Goal: Information Seeking & Learning: Check status

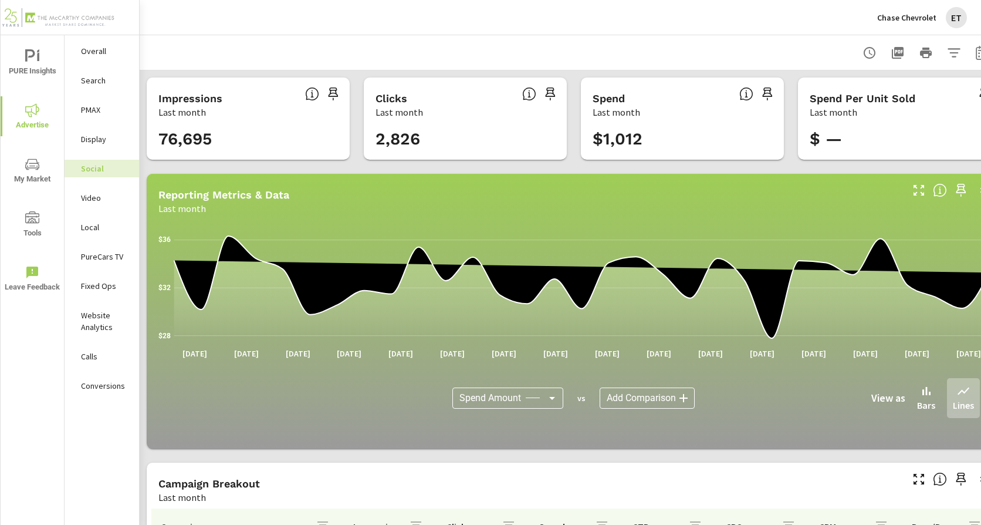
scroll to position [325, 0]
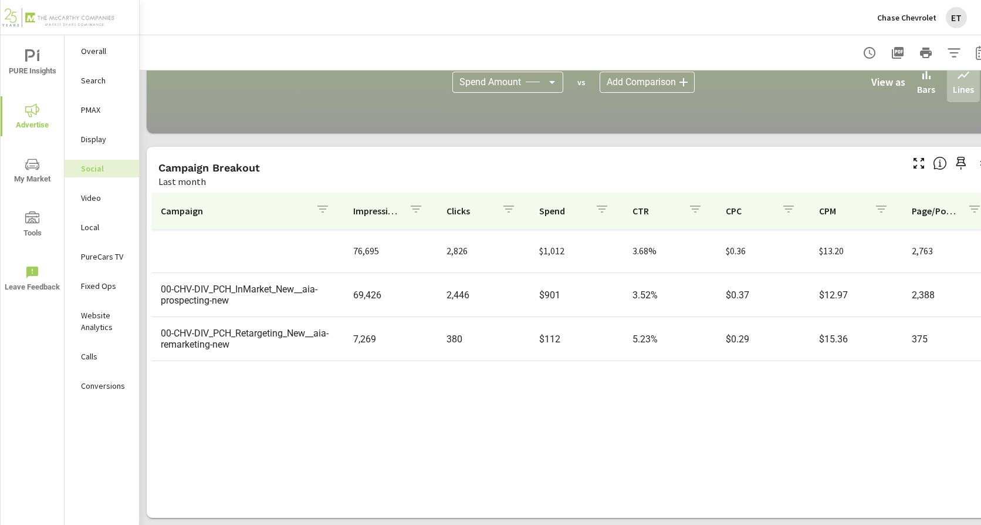
click at [907, 21] on p "Chase Chevrolet" at bounding box center [907, 17] width 59 height 11
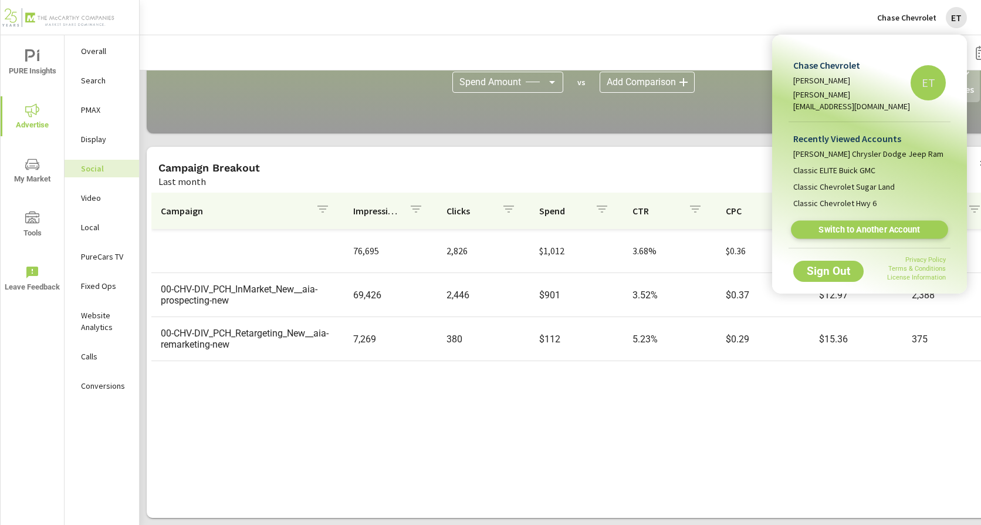
click at [885, 224] on link "Switch to Another Account" at bounding box center [869, 230] width 157 height 18
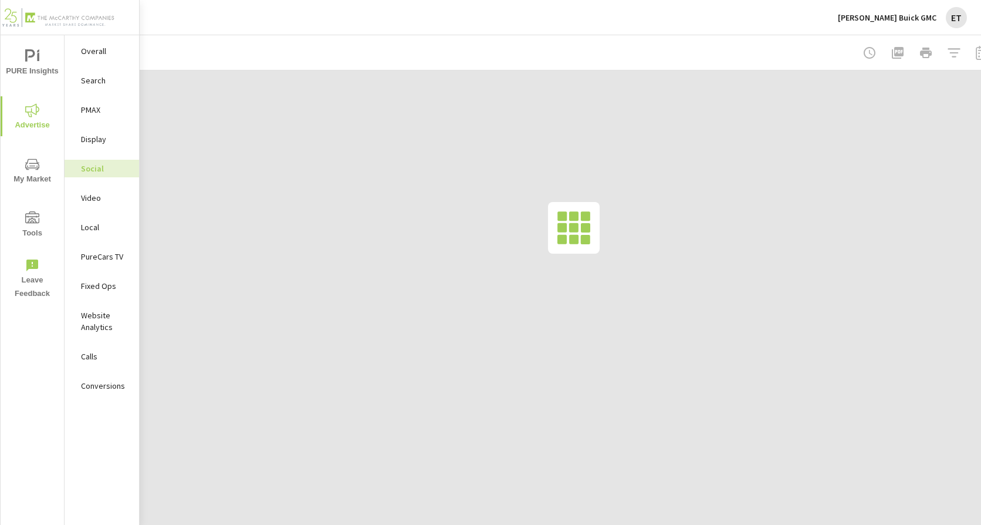
click at [90, 83] on p "Search" at bounding box center [105, 81] width 49 height 12
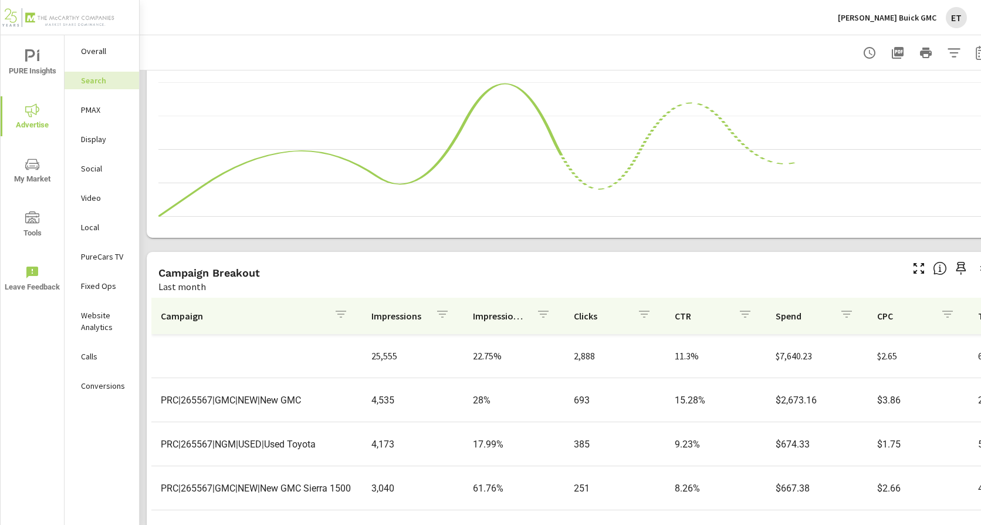
scroll to position [806, 0]
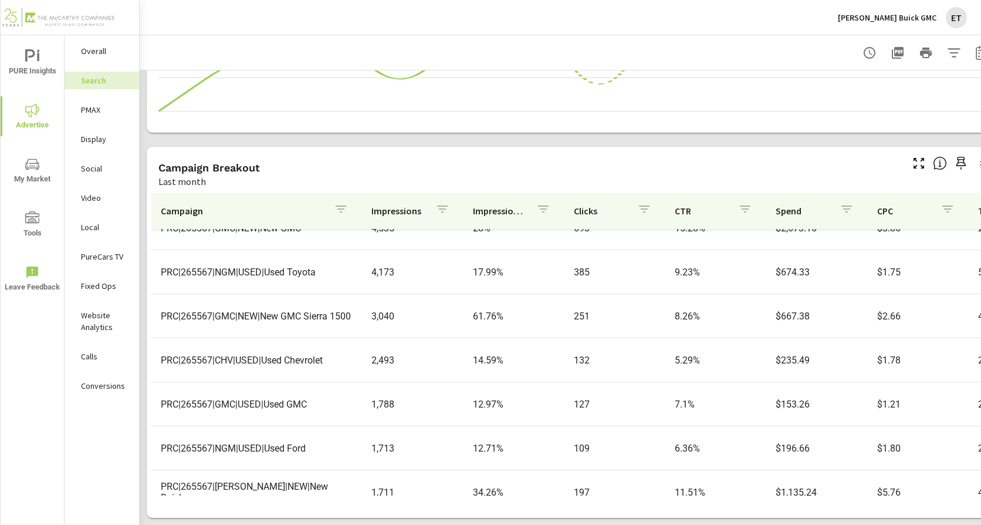
scroll to position [117, 0]
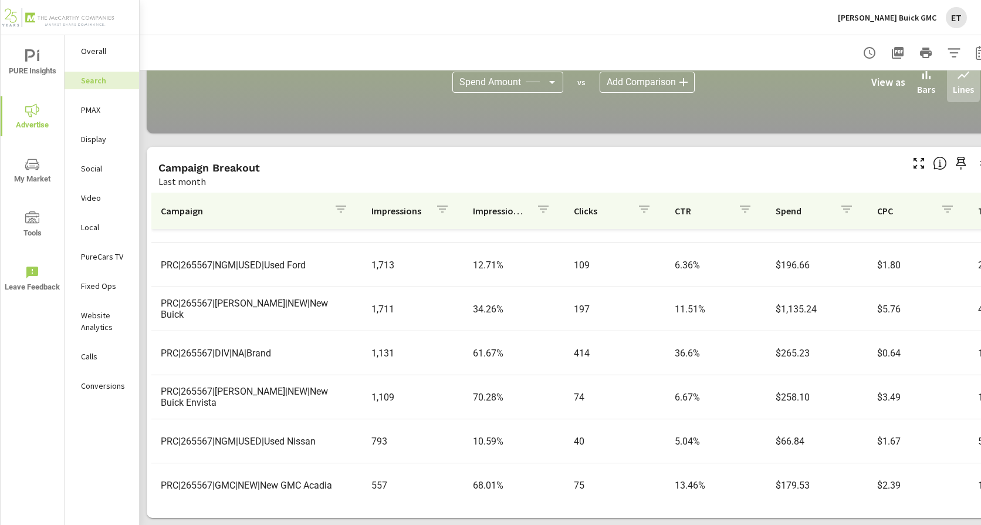
scroll to position [294, 0]
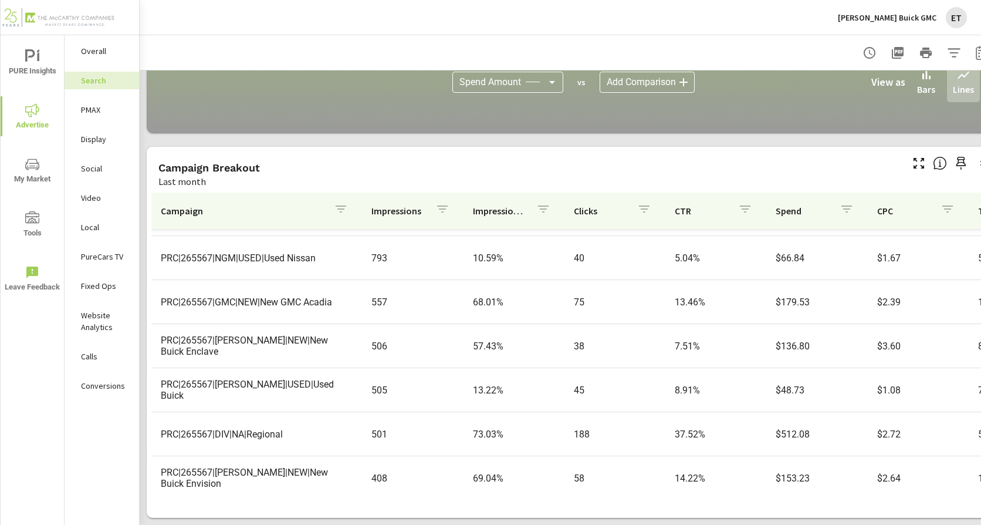
scroll to position [470, 0]
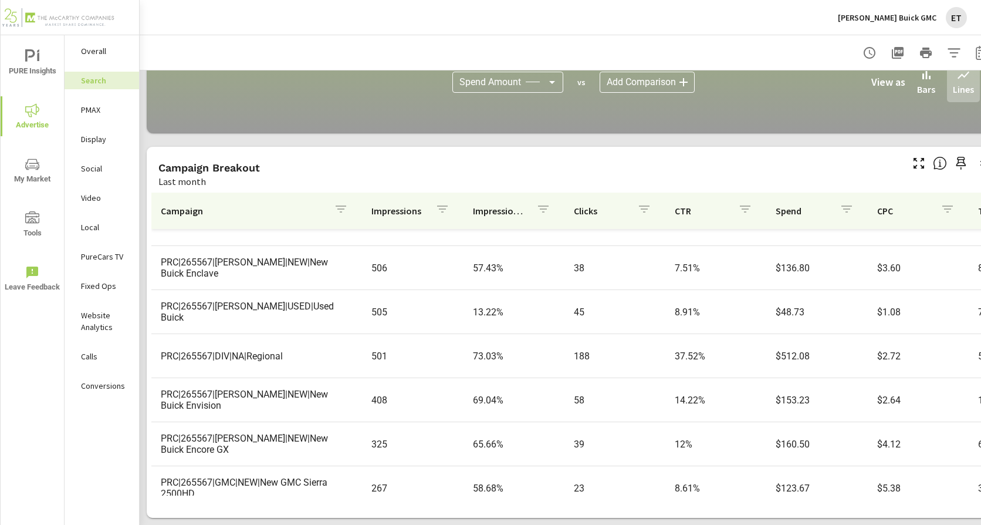
scroll to position [536, 0]
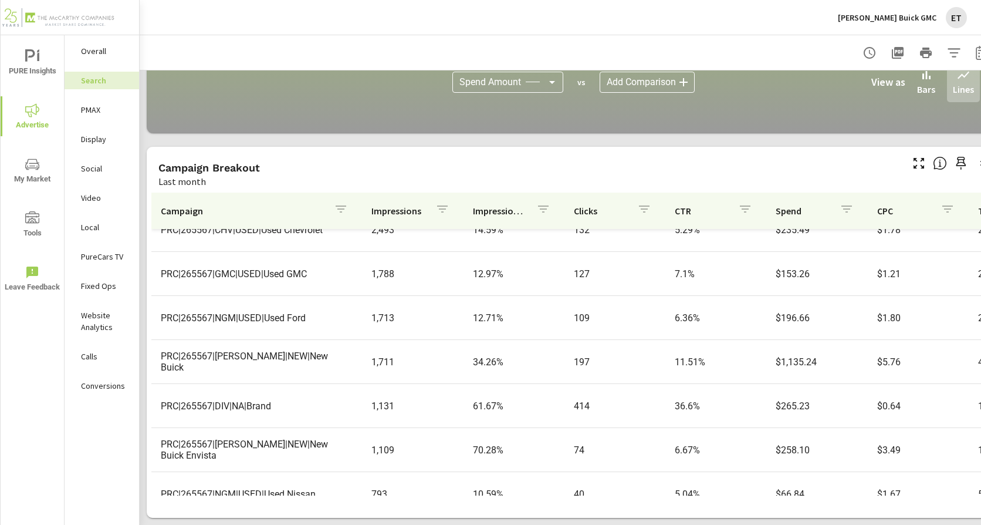
scroll to position [184, 0]
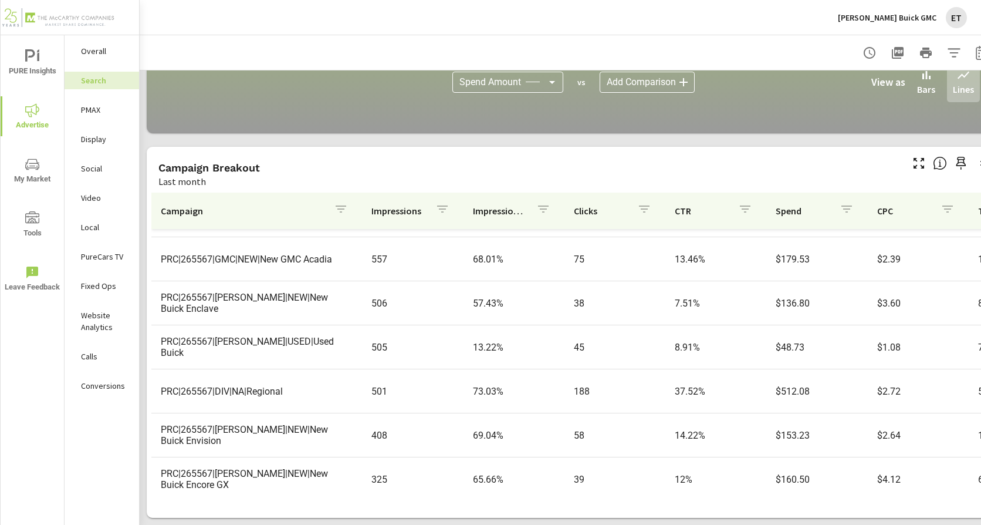
scroll to position [477, 0]
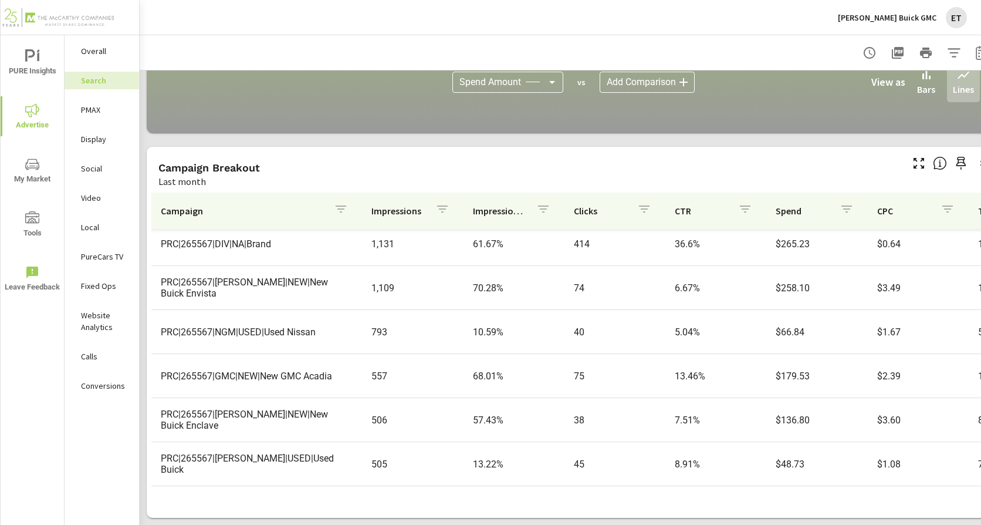
scroll to position [301, 0]
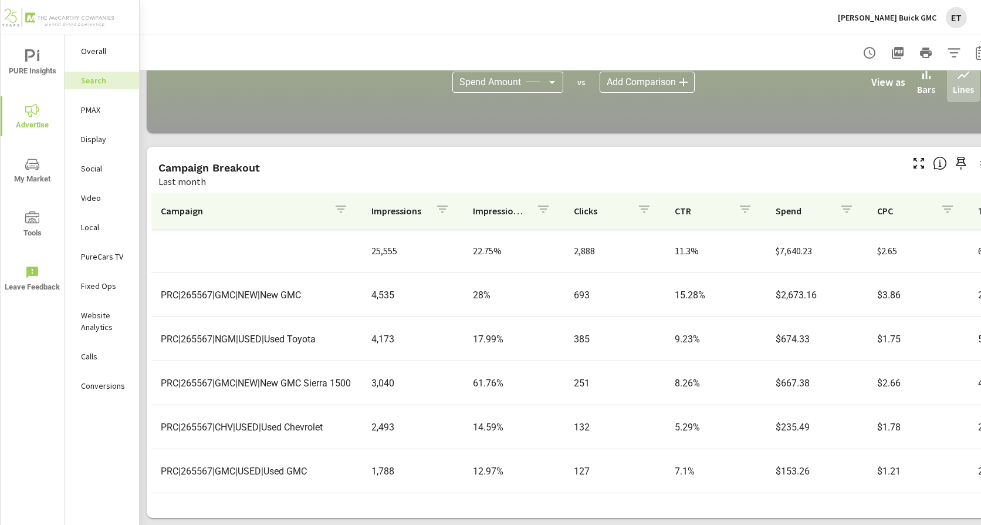
click at [99, 109] on p "PMAX" at bounding box center [105, 110] width 49 height 12
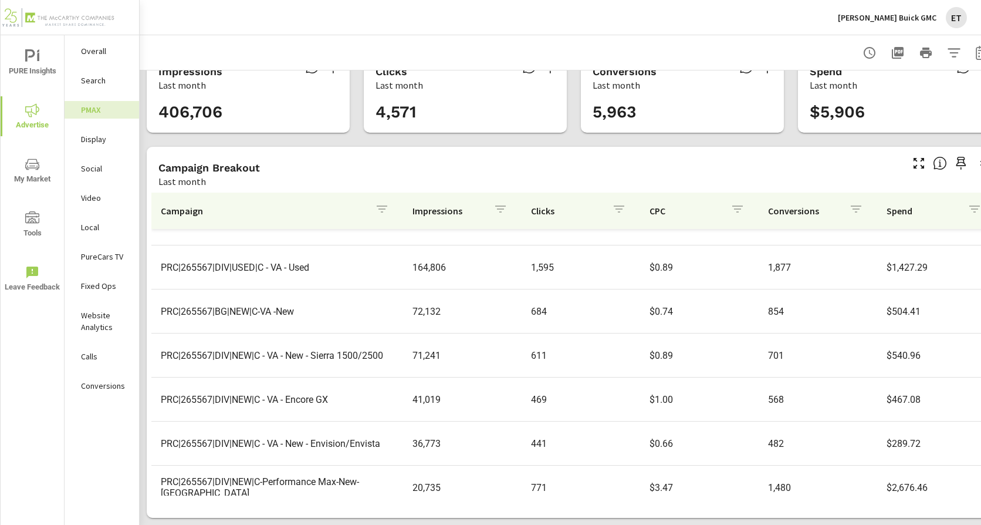
scroll to position [43, 0]
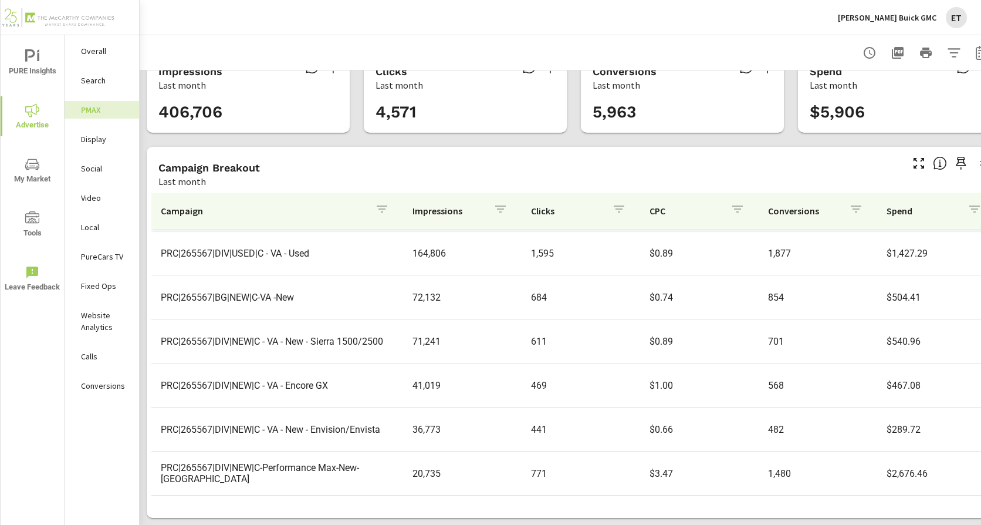
click at [104, 168] on p "Social" at bounding box center [105, 169] width 49 height 12
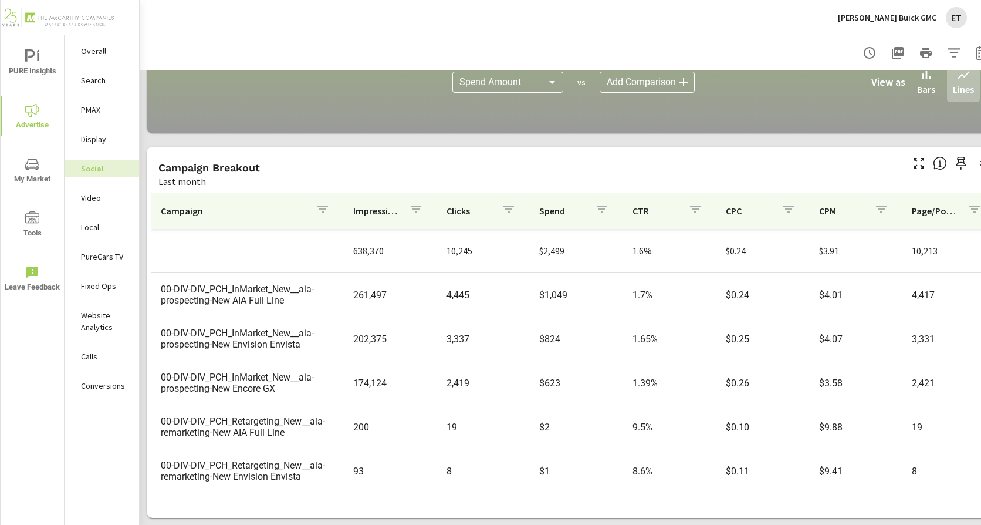
click at [923, 28] on button "Landers Buick GMC ET" at bounding box center [903, 17] width 139 height 35
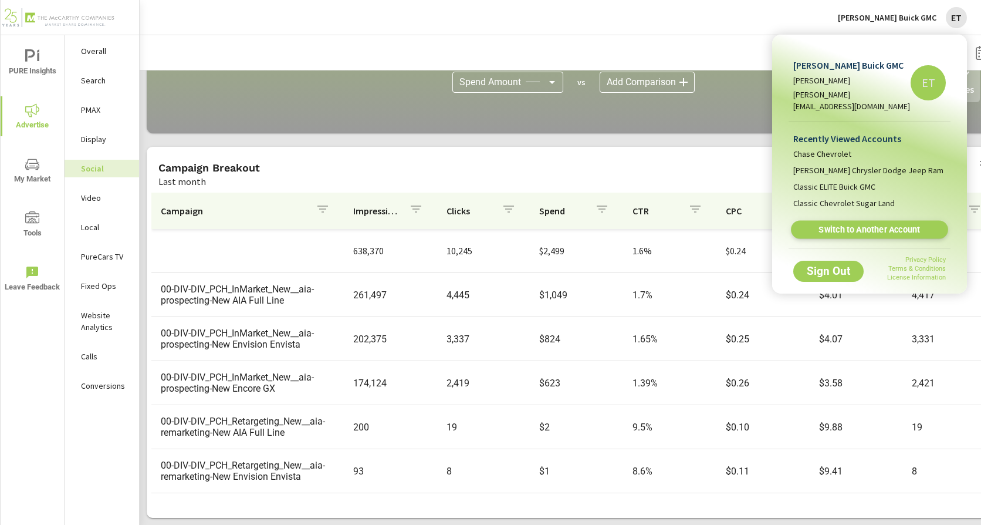
click at [829, 224] on span "Switch to Another Account" at bounding box center [870, 229] width 144 height 11
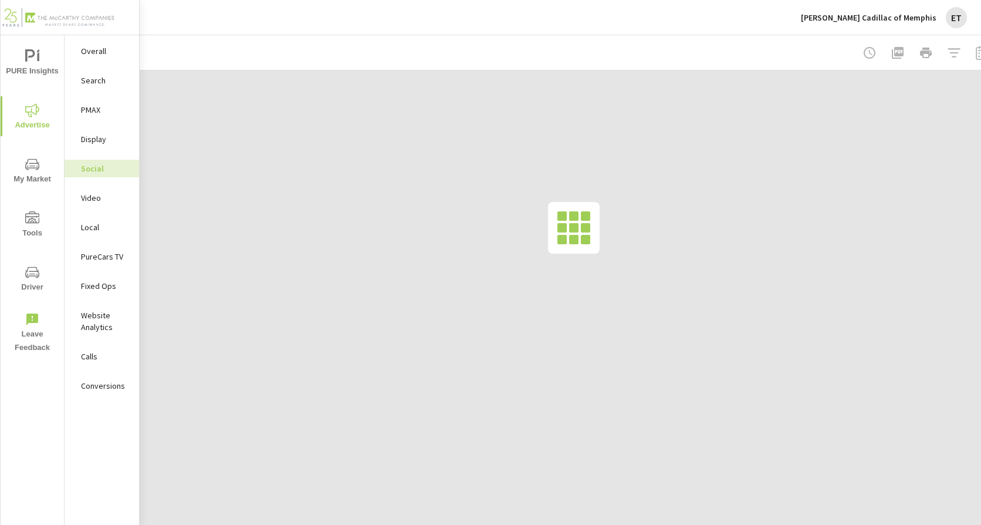
click at [97, 77] on p "Search" at bounding box center [105, 81] width 49 height 12
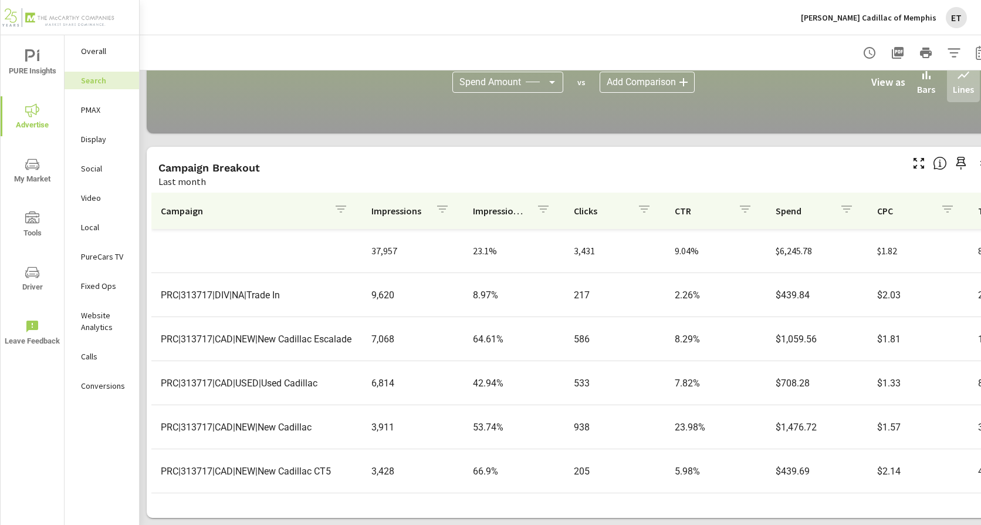
scroll to position [59, 0]
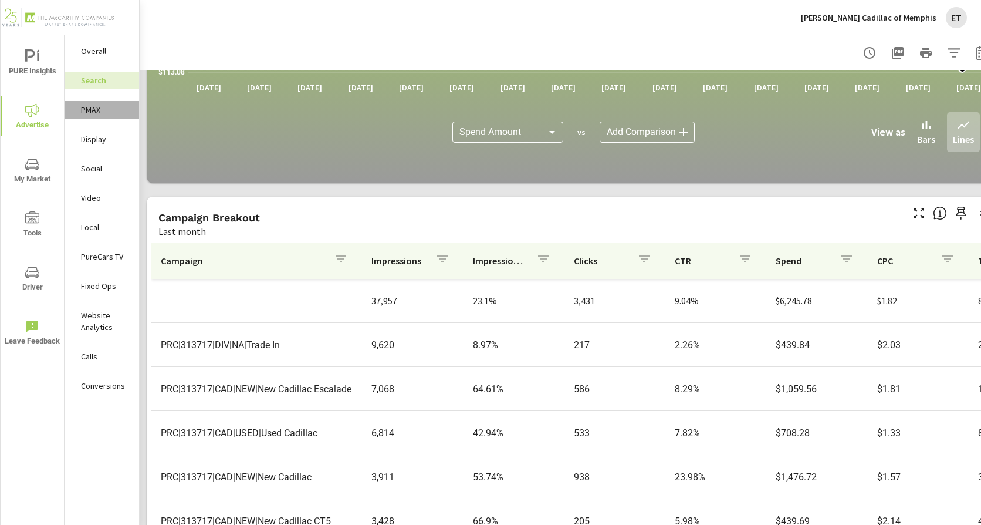
click at [100, 117] on div "PMAX" at bounding box center [102, 110] width 75 height 18
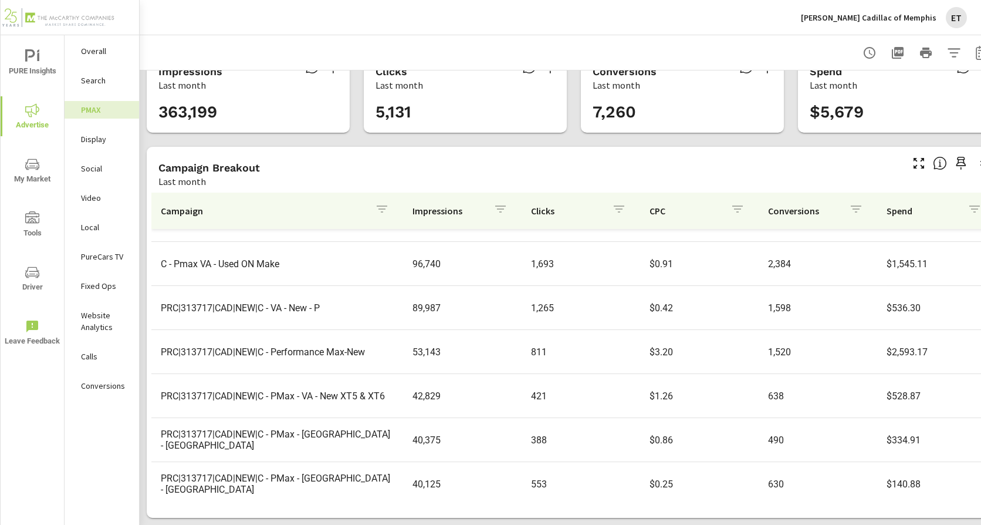
scroll to position [43, 0]
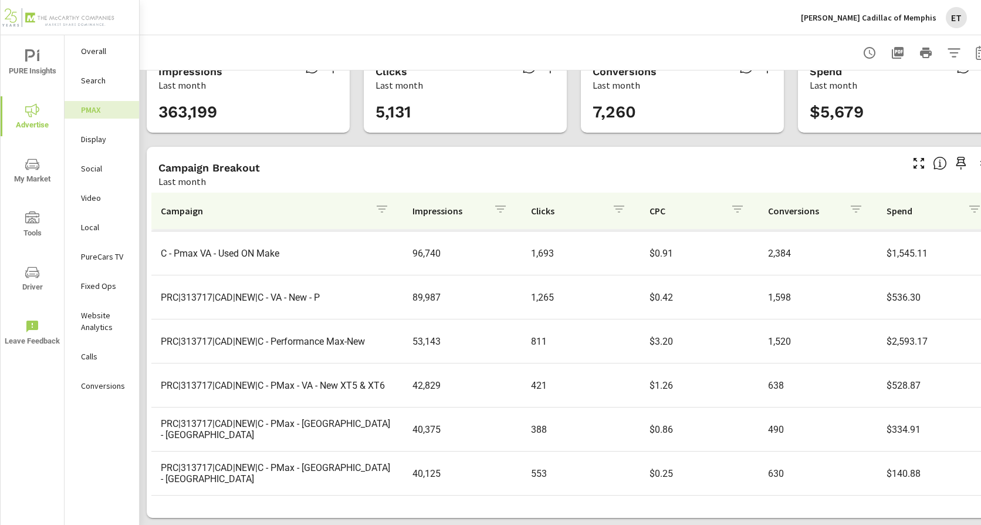
click at [106, 170] on p "Social" at bounding box center [105, 169] width 49 height 12
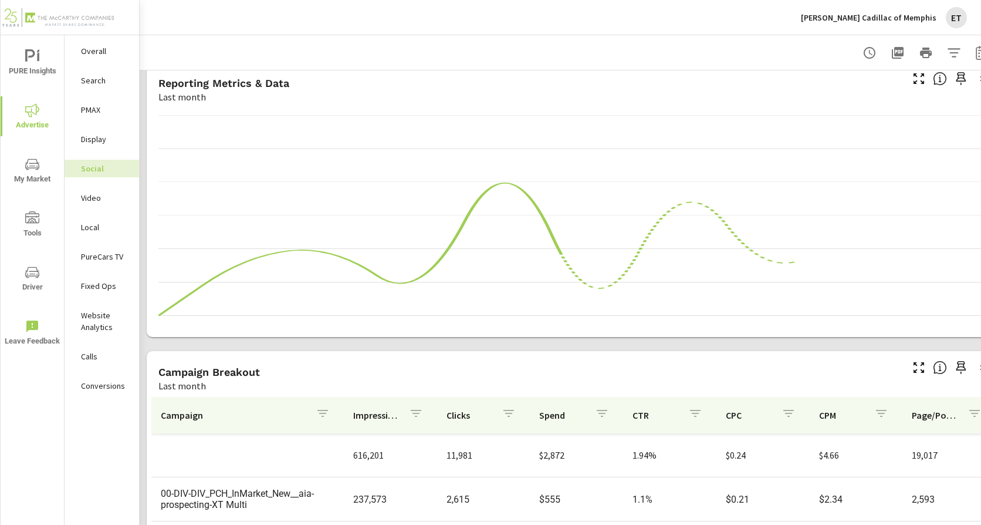
scroll to position [325, 0]
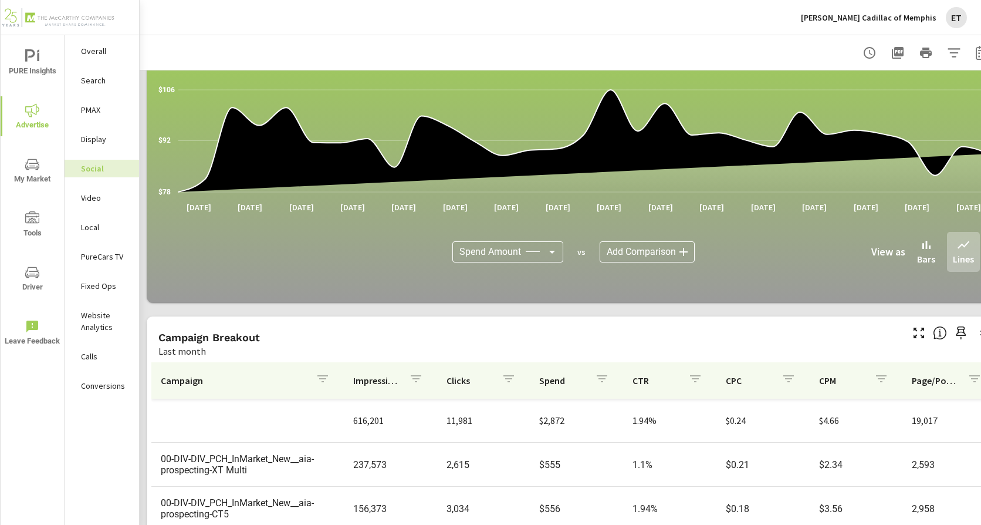
scroll to position [325, 0]
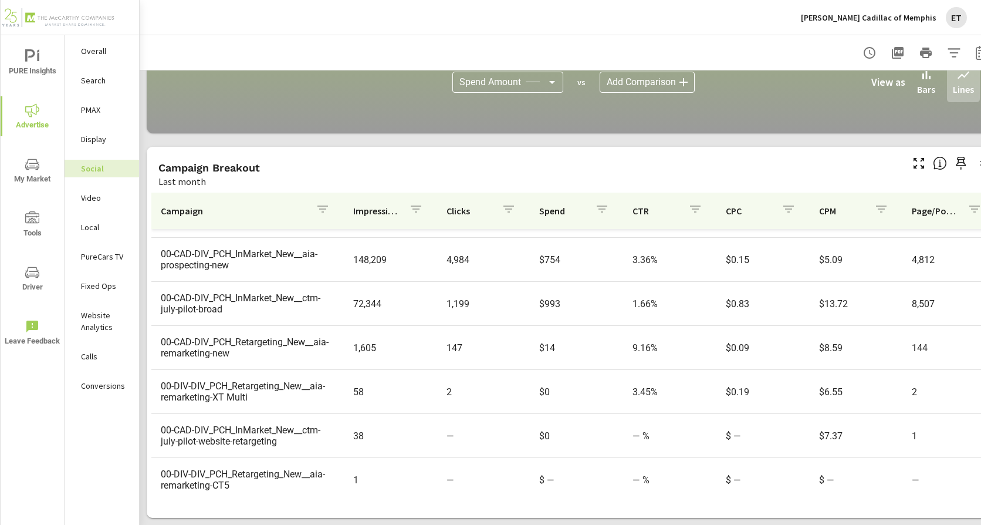
scroll to position [131, 0]
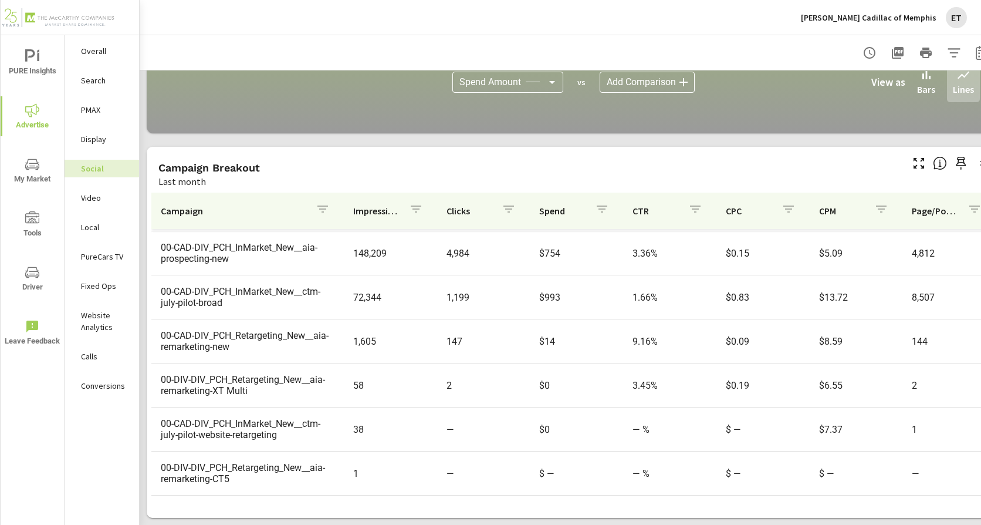
click at [878, 15] on p "Landers Cadillac of Memphis" at bounding box center [869, 17] width 136 height 11
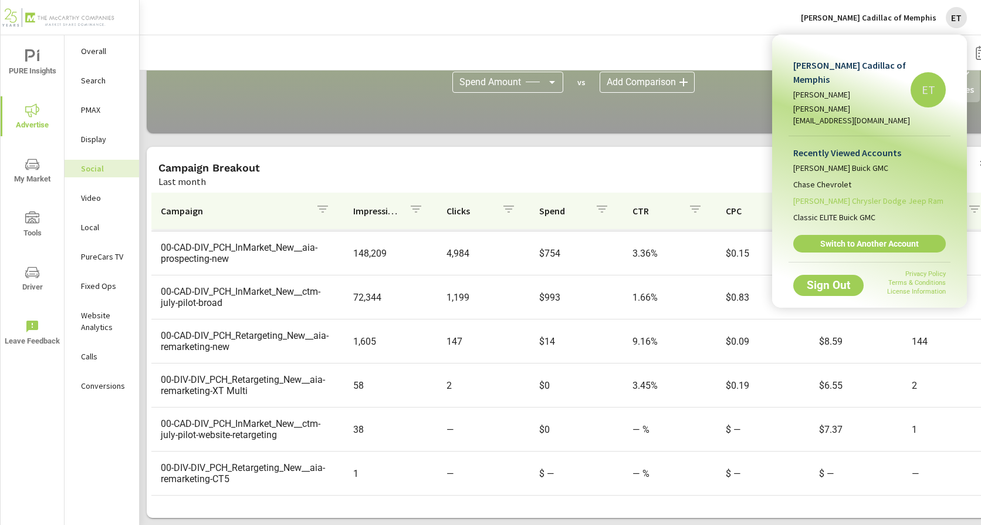
click at [901, 195] on span "Landers Chrysler Dodge Jeep Ram" at bounding box center [869, 201] width 150 height 12
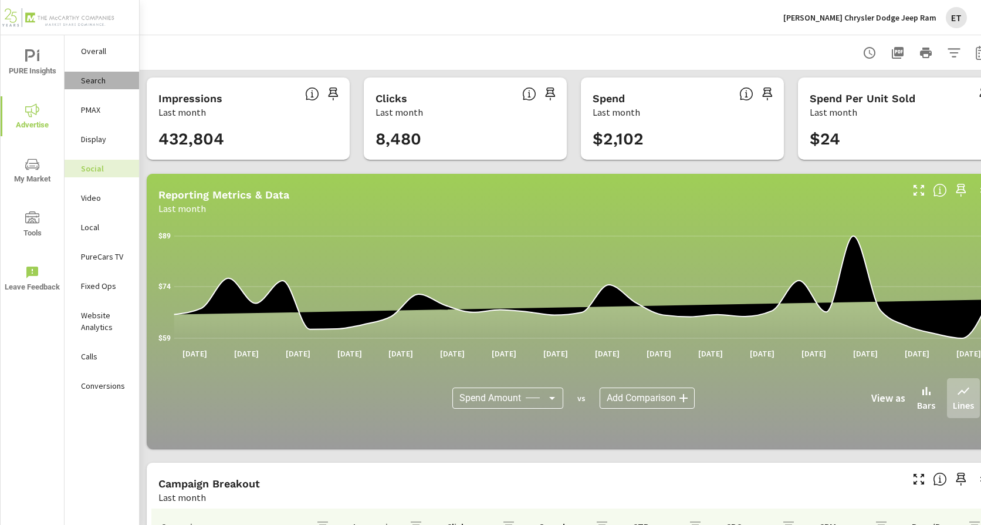
click at [92, 81] on p "Search" at bounding box center [105, 81] width 49 height 12
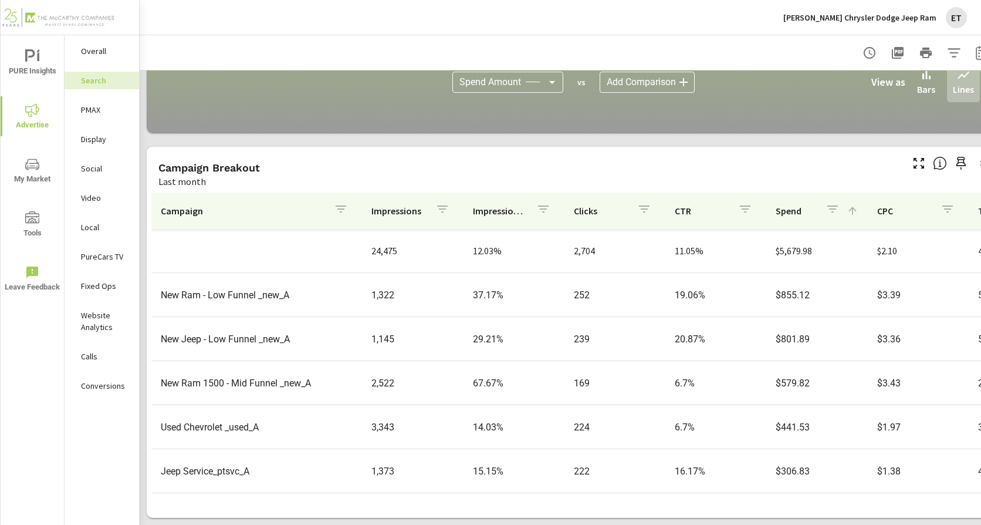
scroll to position [59, 0]
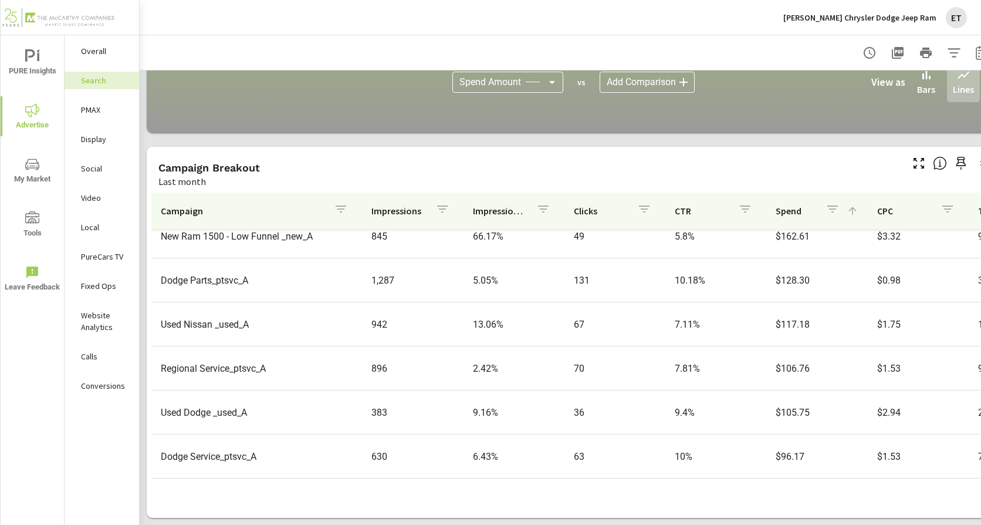
scroll to position [646, 0]
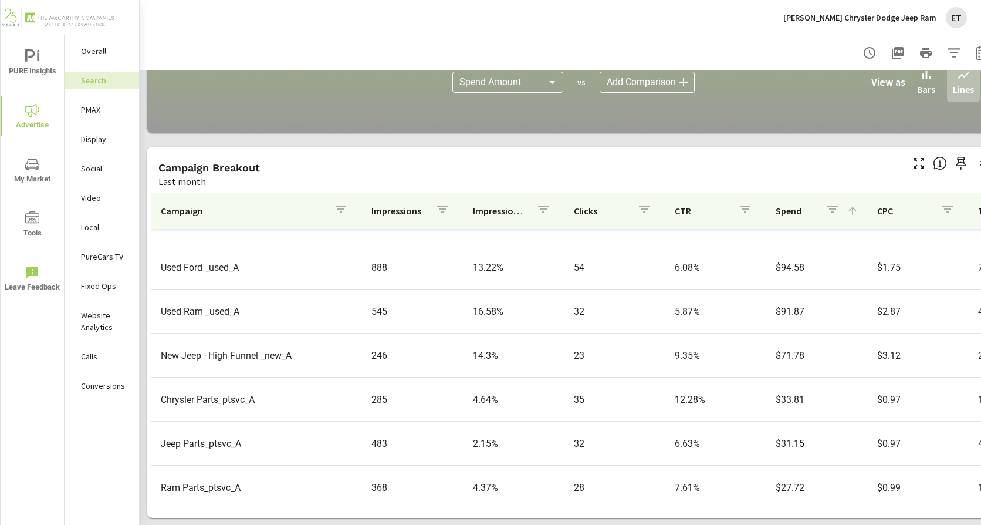
scroll to position [822, 0]
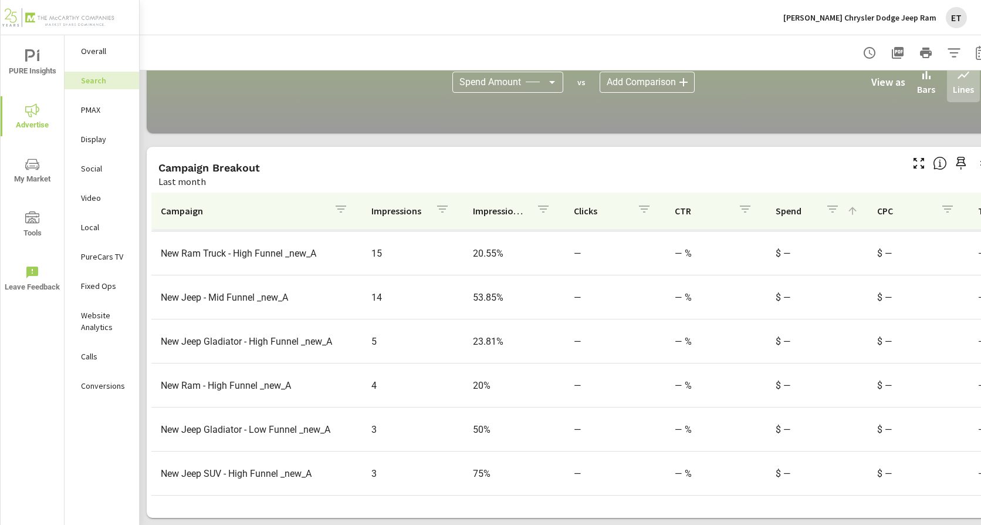
scroll to position [507, 0]
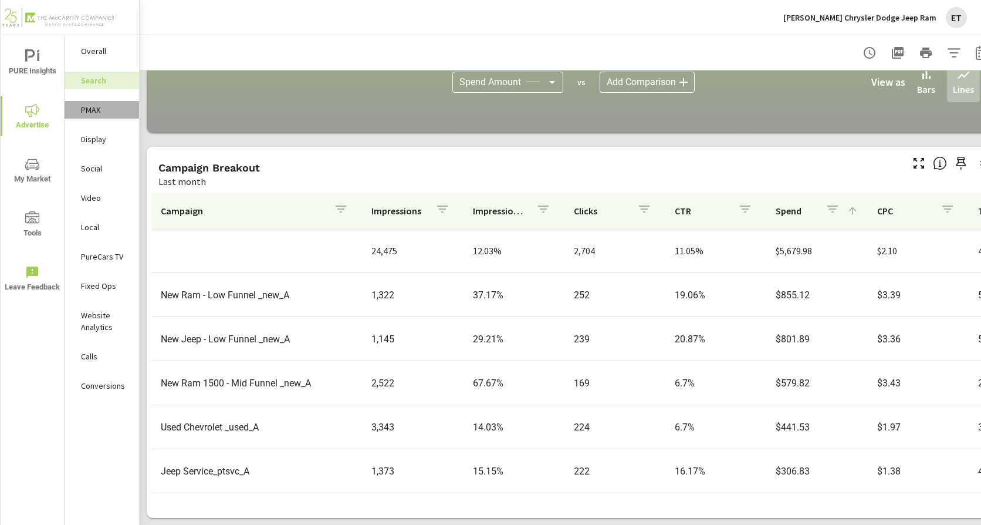
click at [86, 110] on p "PMAX" at bounding box center [105, 110] width 49 height 12
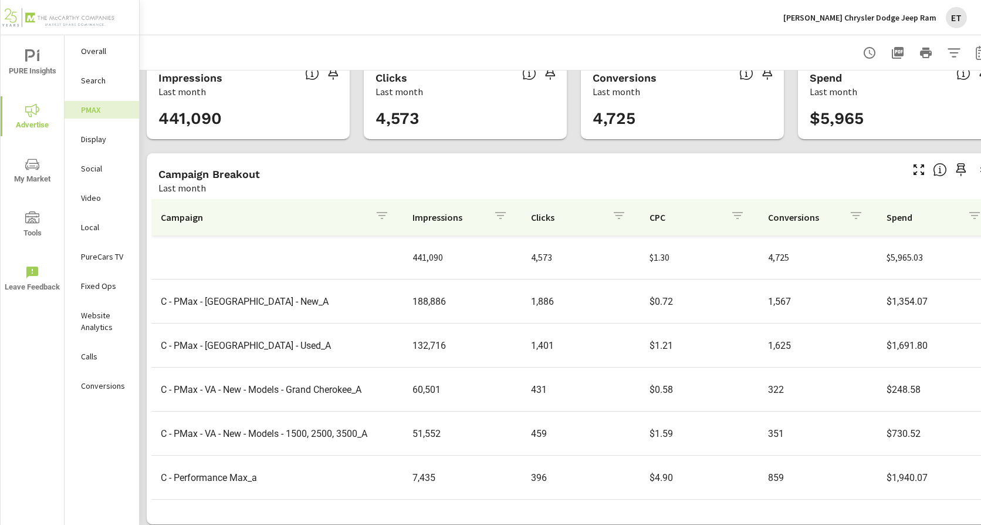
scroll to position [36, 0]
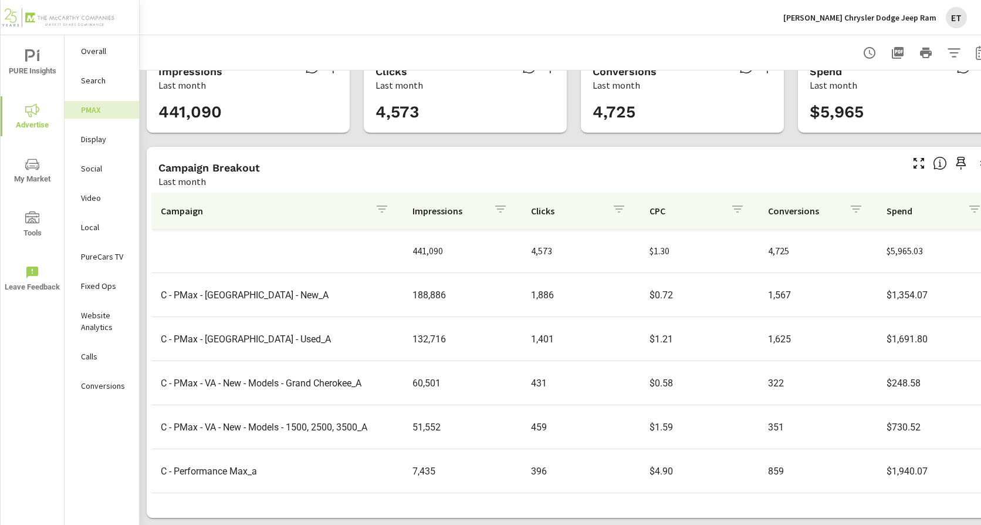
click at [861, 21] on p "Landers Chrysler Dodge Jeep Ram" at bounding box center [860, 17] width 153 height 11
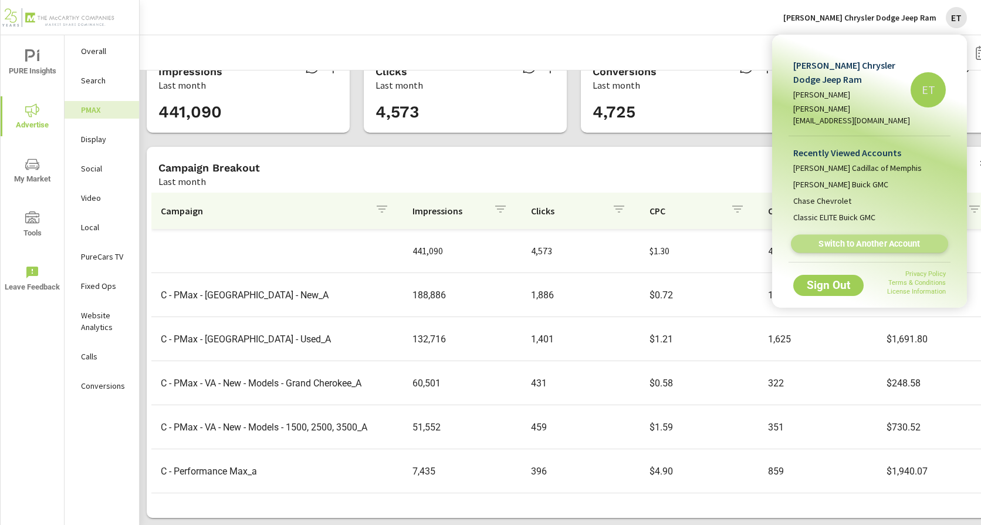
click at [871, 238] on span "Switch to Another Account" at bounding box center [870, 243] width 144 height 11
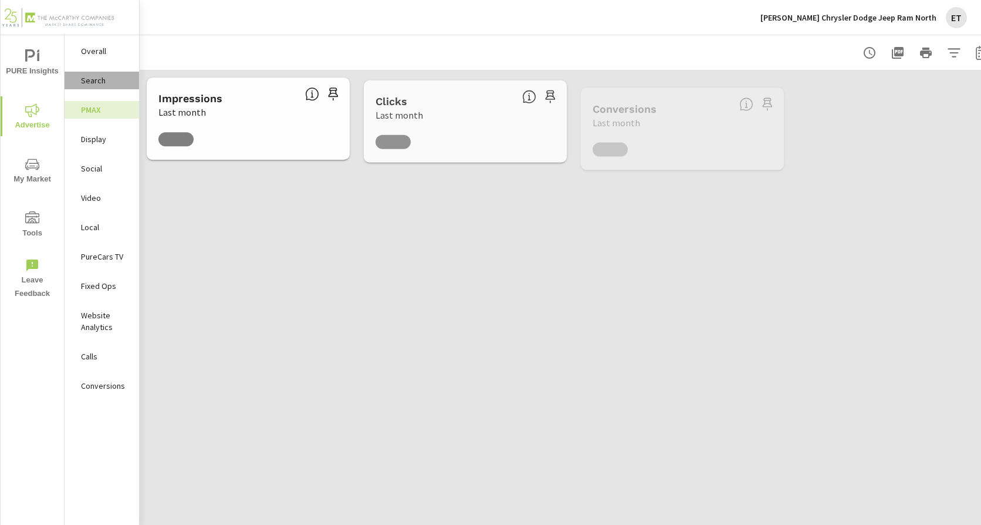
click at [89, 80] on p "Search" at bounding box center [105, 81] width 49 height 12
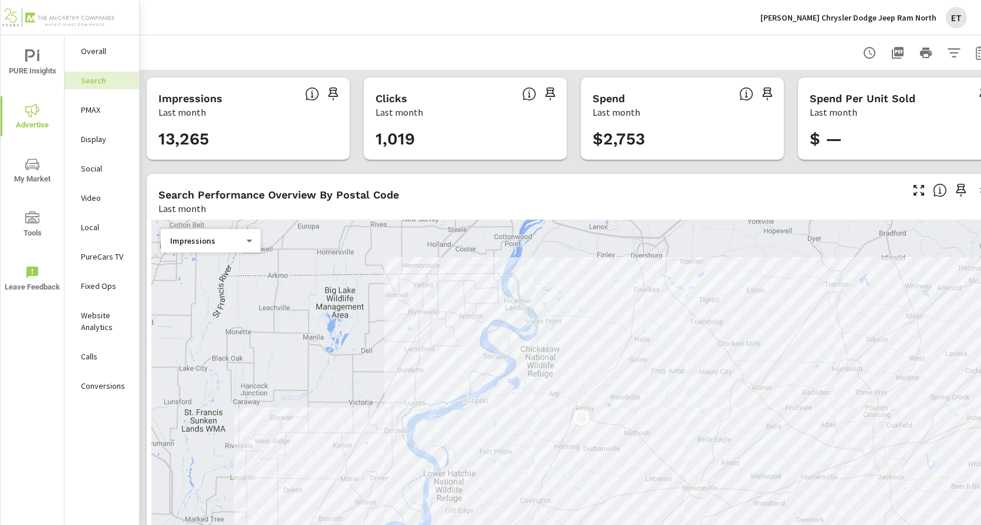
scroll to position [806, 0]
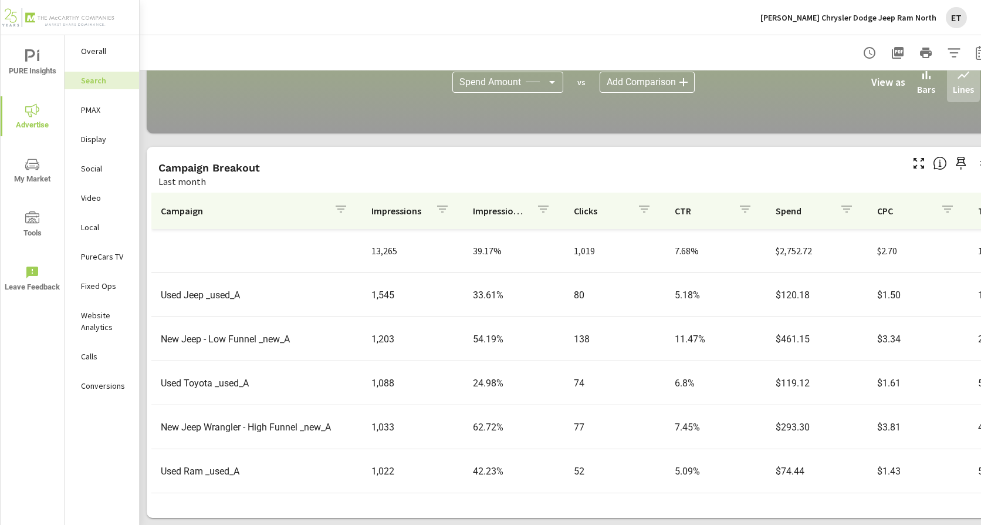
click at [107, 112] on p "PMAX" at bounding box center [105, 110] width 49 height 12
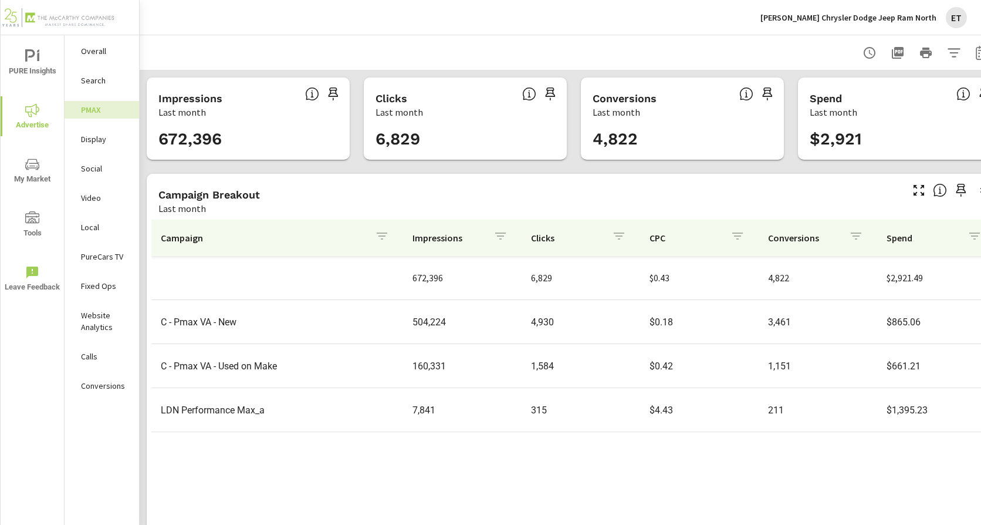
click at [879, 17] on p "Landers Chrysler Dodge Jeep Ram North" at bounding box center [849, 17] width 176 height 11
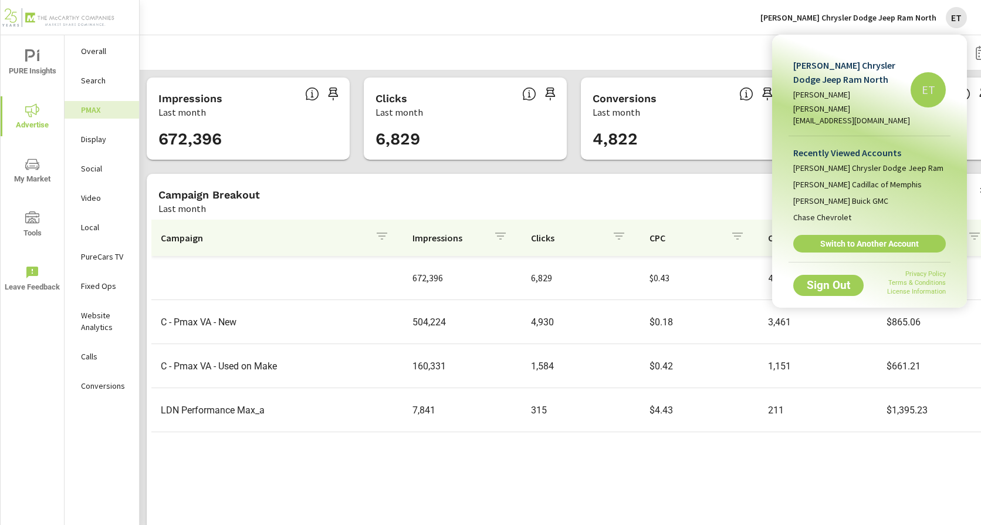
click at [854, 238] on span "Switch to Another Account" at bounding box center [870, 243] width 140 height 11
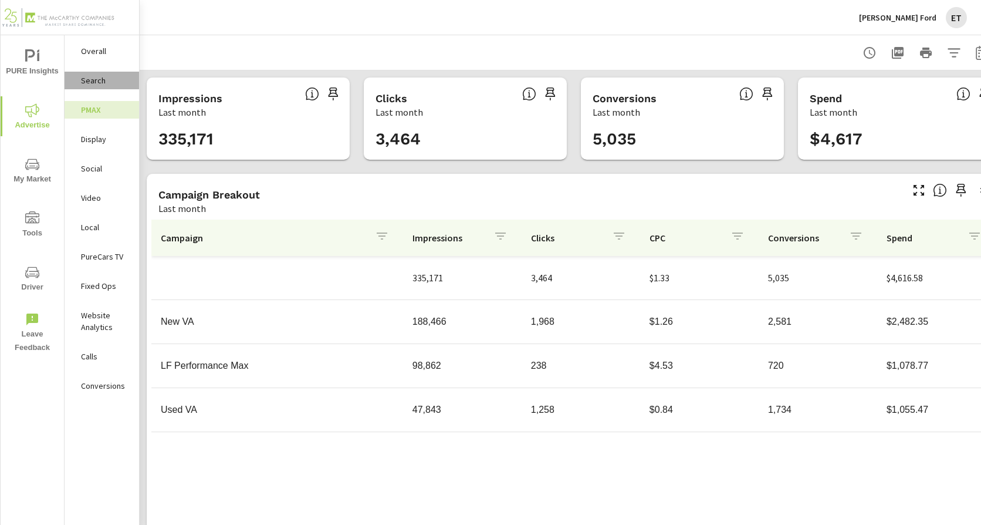
click at [103, 83] on p "Search" at bounding box center [105, 81] width 49 height 12
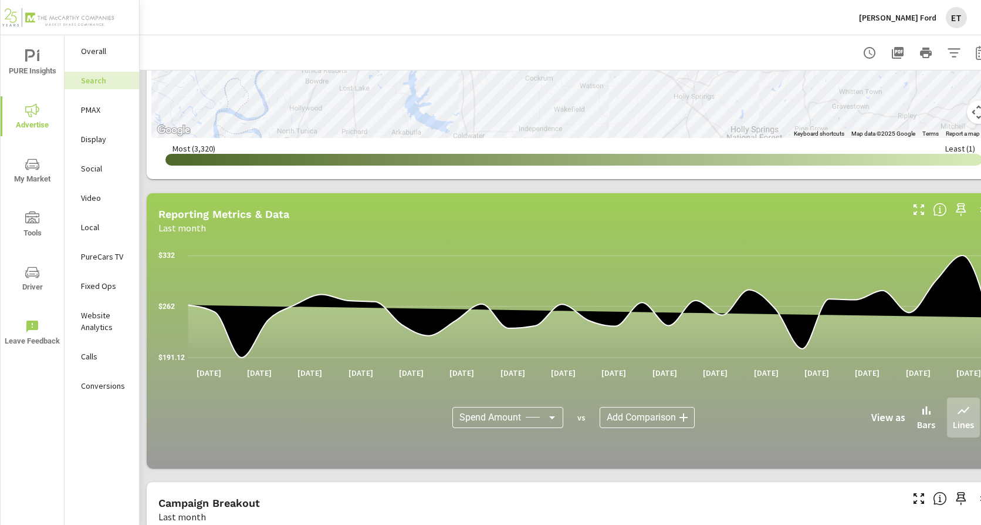
scroll to position [806, 0]
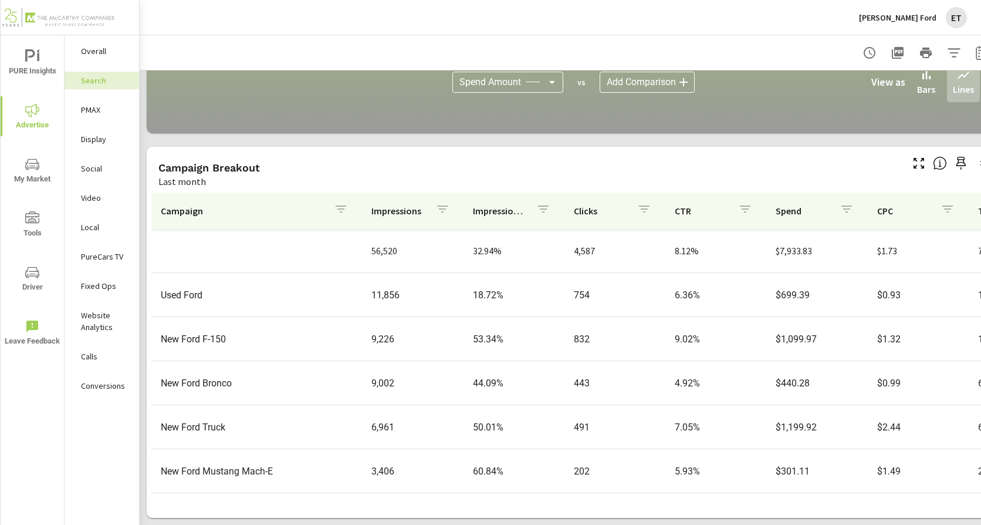
click at [89, 106] on p "PMAX" at bounding box center [105, 110] width 49 height 12
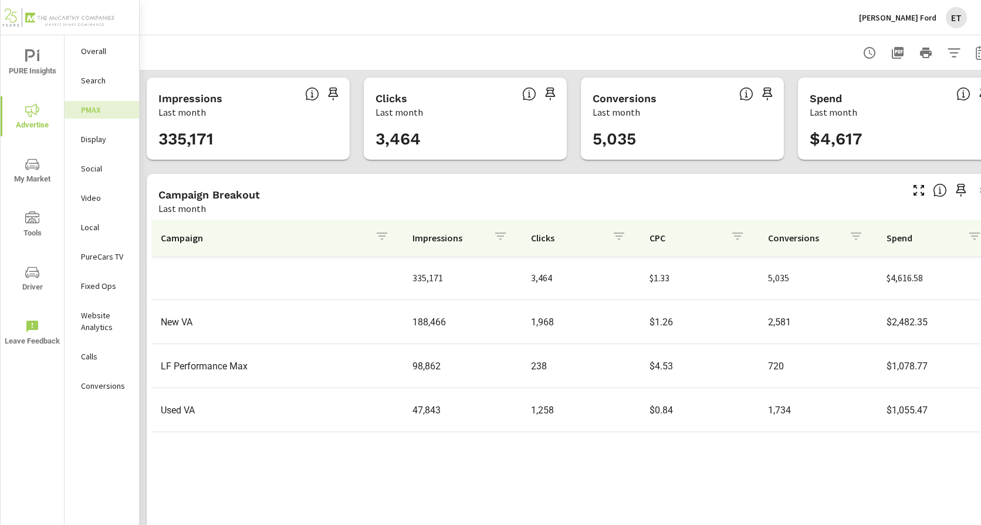
scroll to position [36, 0]
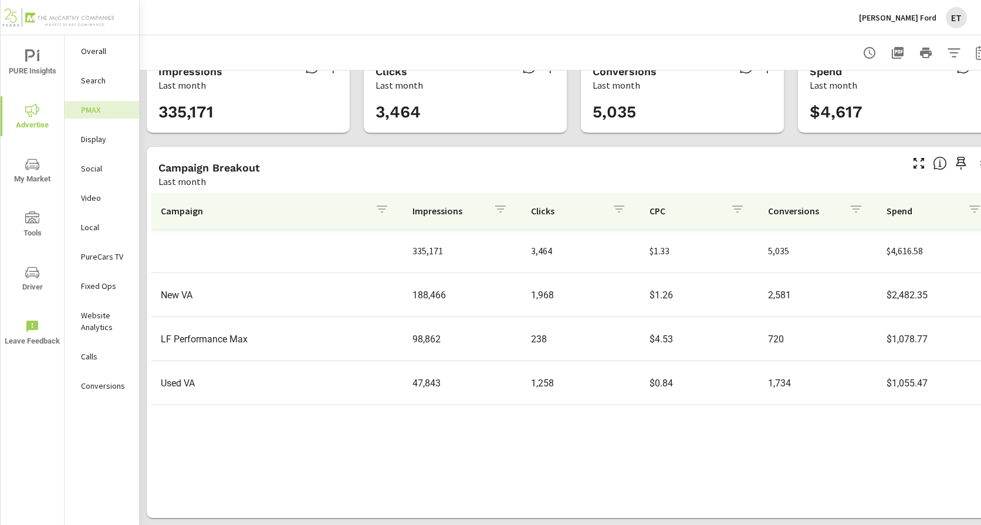
click at [895, 18] on p "Landers Ford" at bounding box center [897, 17] width 77 height 11
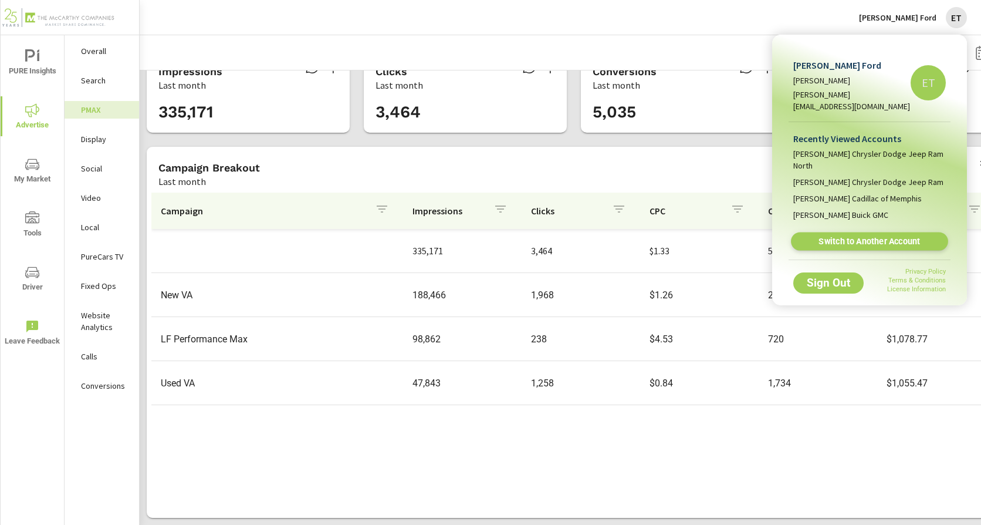
click at [850, 236] on span "Switch to Another Account" at bounding box center [870, 241] width 144 height 11
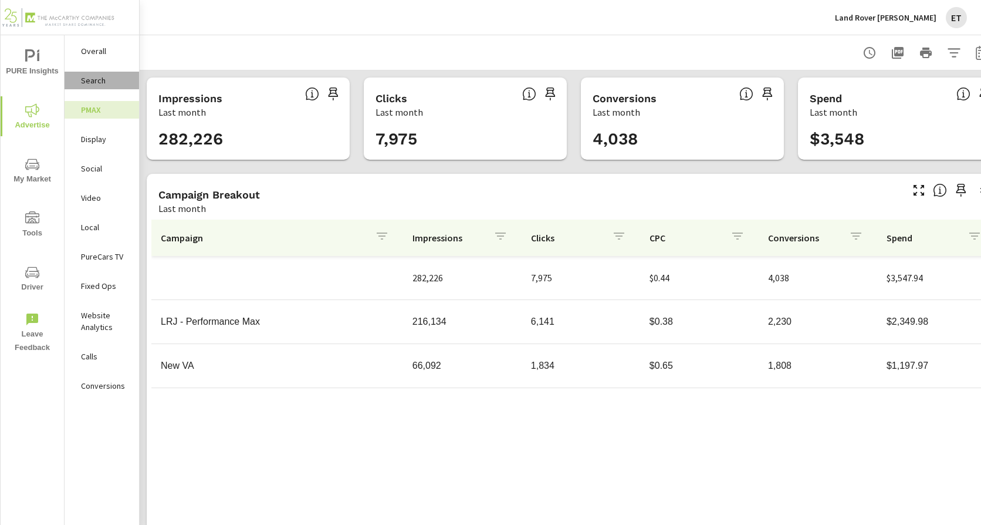
click at [106, 83] on p "Search" at bounding box center [105, 81] width 49 height 12
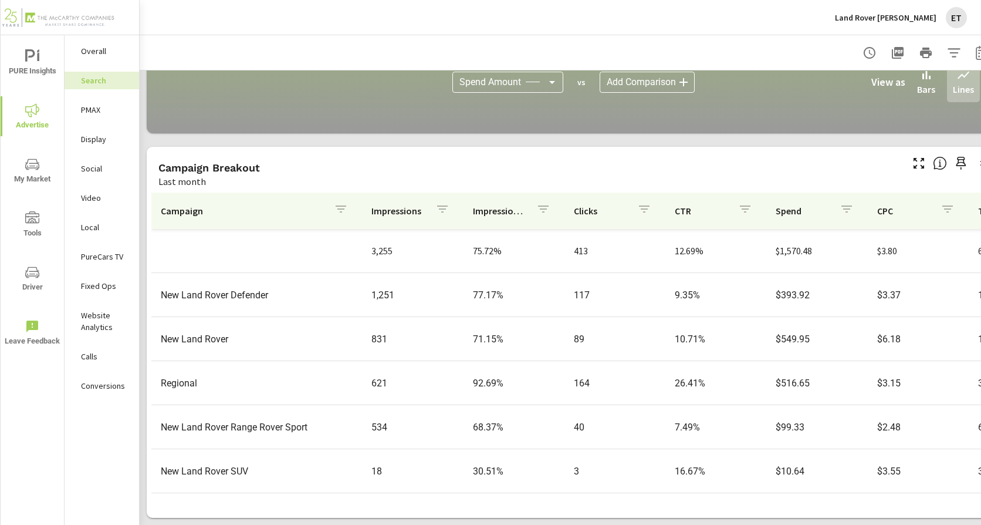
click at [104, 256] on p "PureCars TV" at bounding box center [105, 257] width 49 height 12
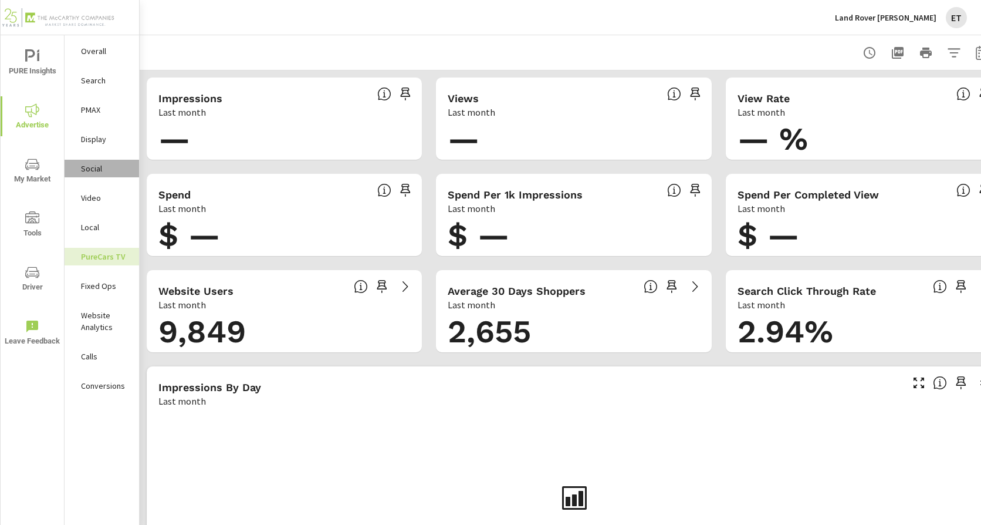
click at [97, 164] on p "Social" at bounding box center [105, 169] width 49 height 12
